Goal: Task Accomplishment & Management: Manage account settings

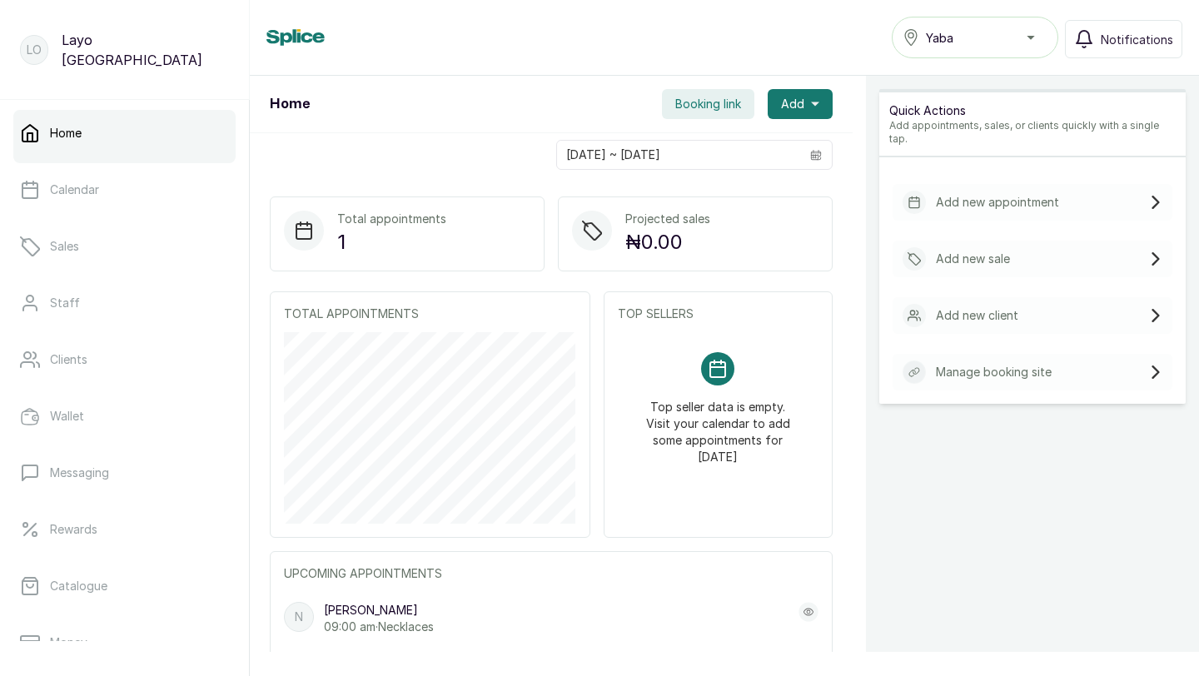
scroll to position [261, 0]
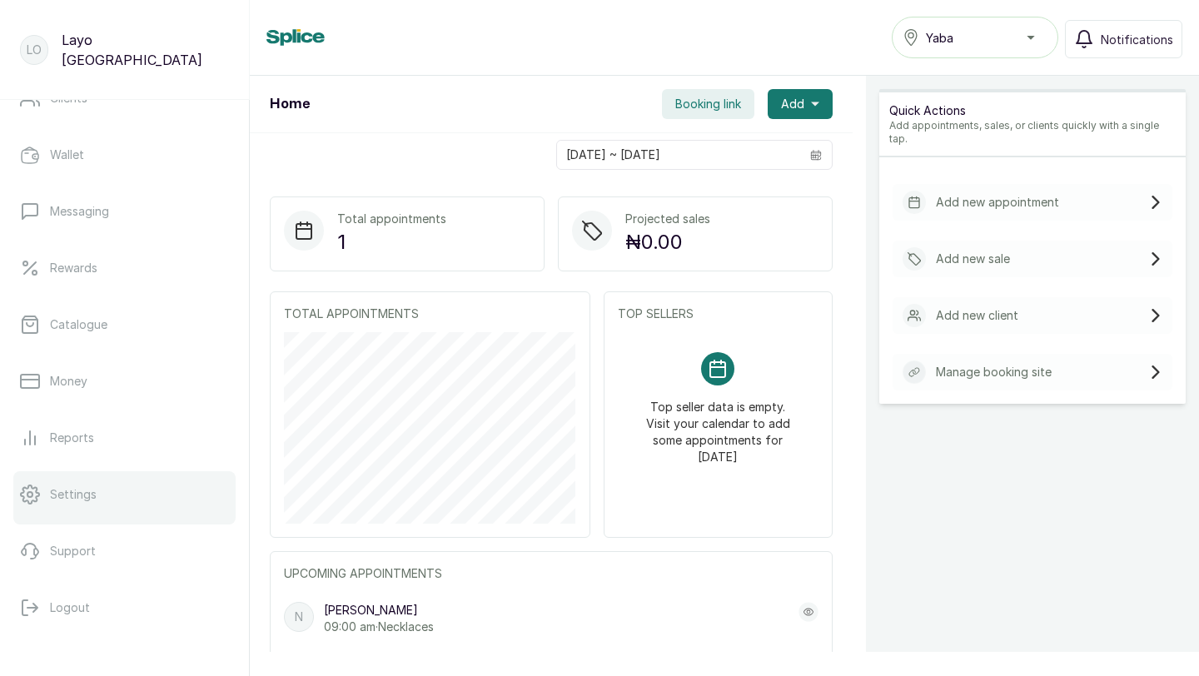
click at [108, 497] on link "Settings" at bounding box center [124, 494] width 222 height 47
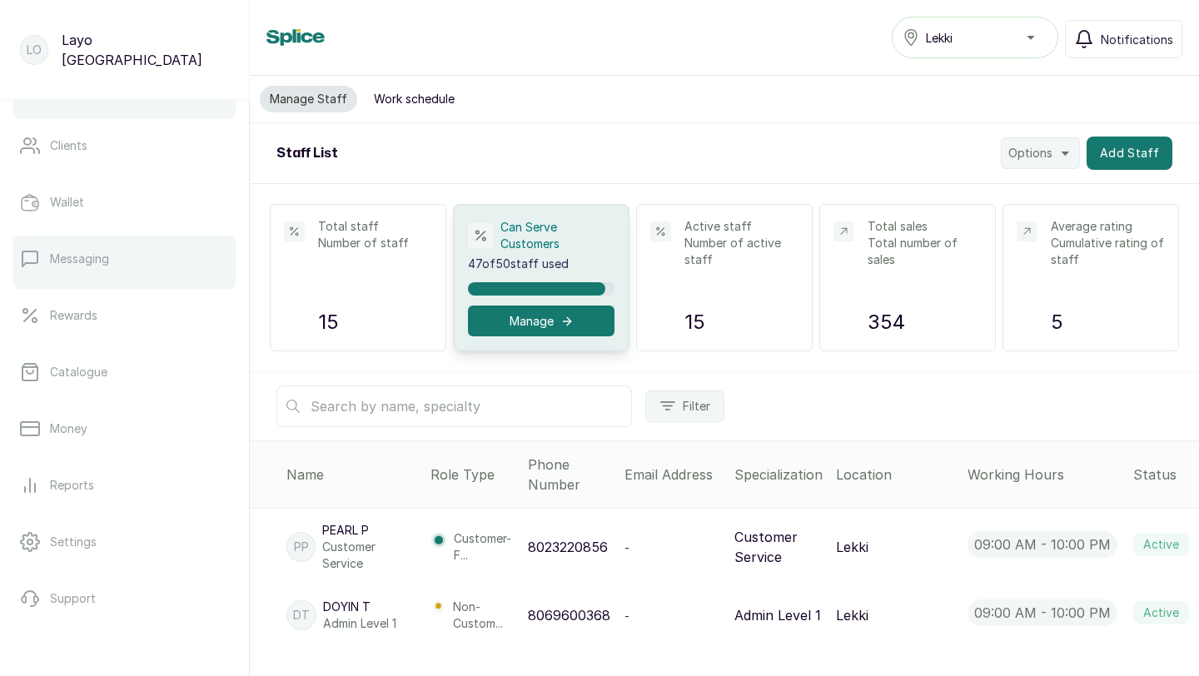
scroll to position [261, 0]
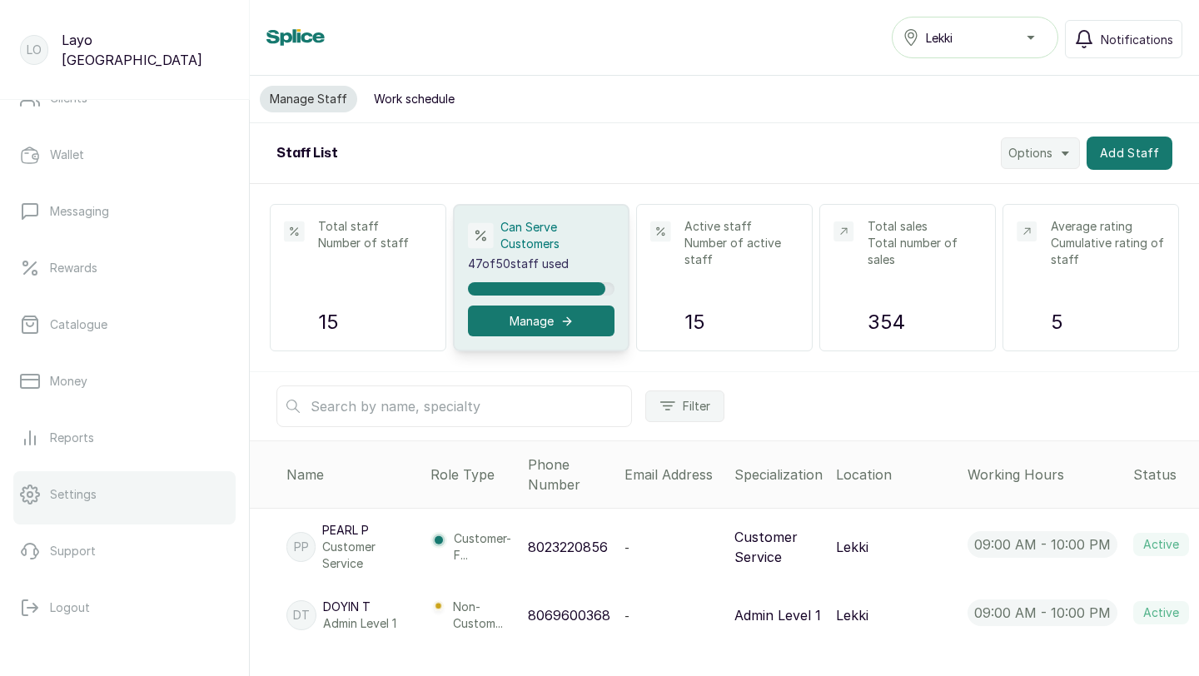
click at [97, 490] on link "Settings" at bounding box center [124, 494] width 222 height 47
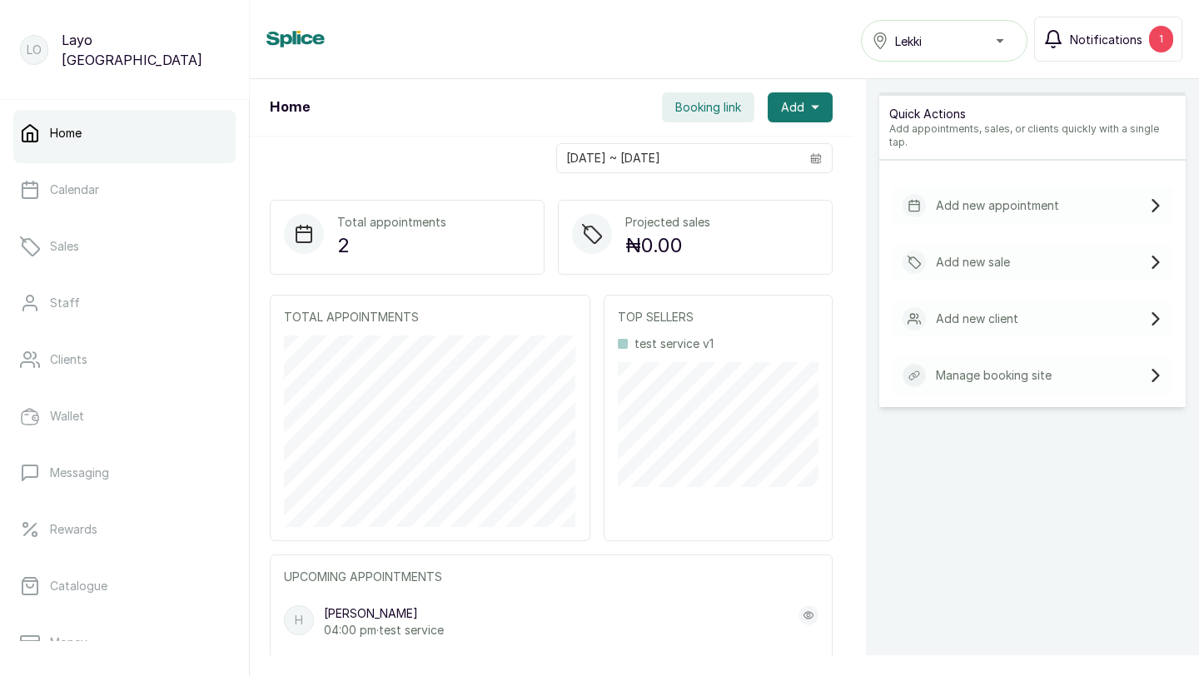
click at [1103, 41] on span "Notifications" at bounding box center [1106, 39] width 72 height 17
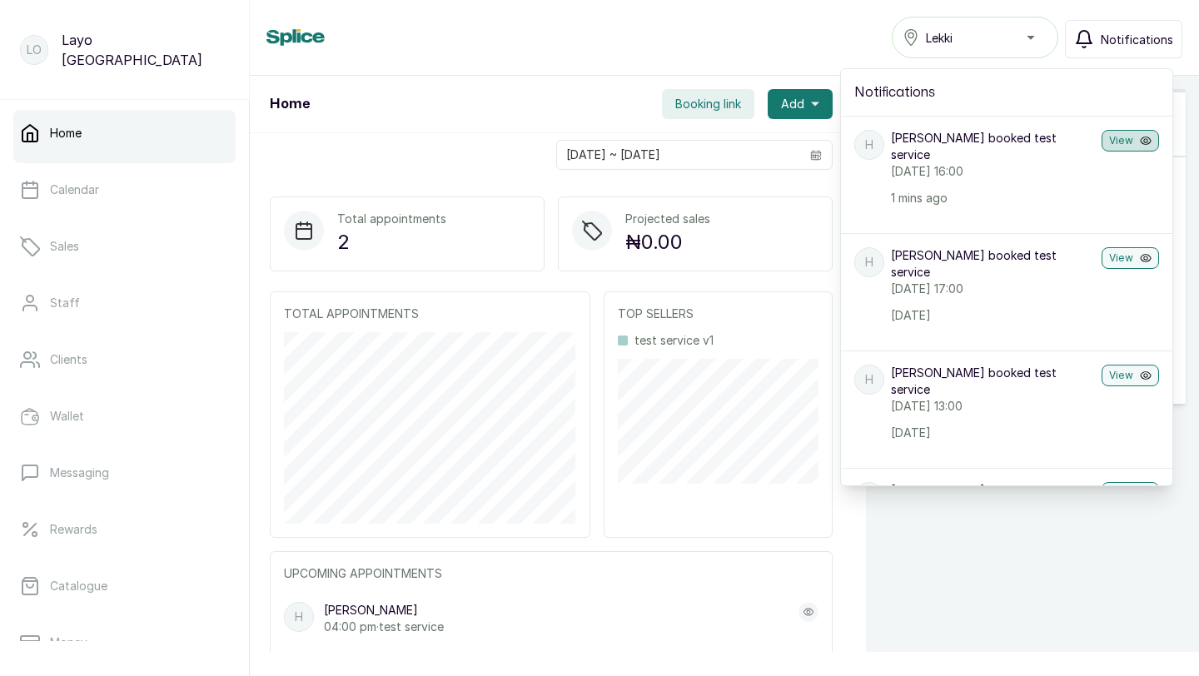
click at [1113, 145] on button "View" at bounding box center [1129, 141] width 57 height 22
